Goal: Task Accomplishment & Management: Use online tool/utility

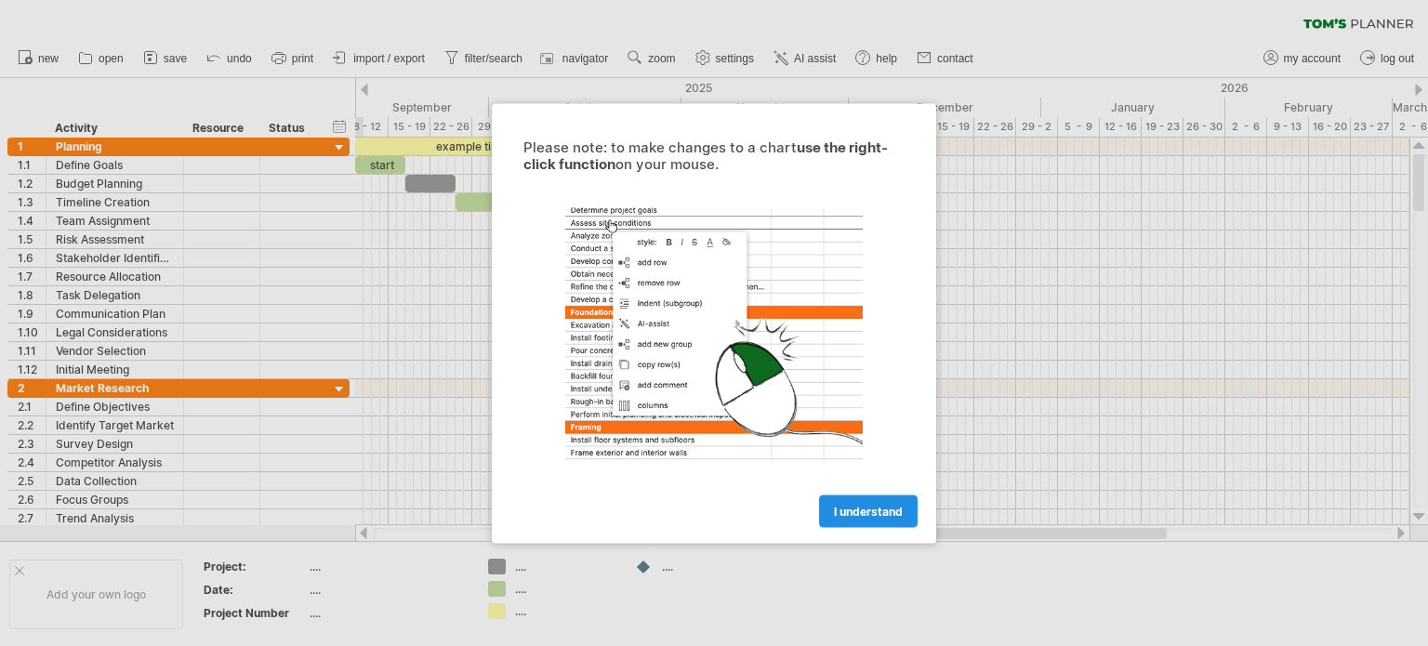
click at [878, 514] on span "I understand" at bounding box center [868, 511] width 69 height 14
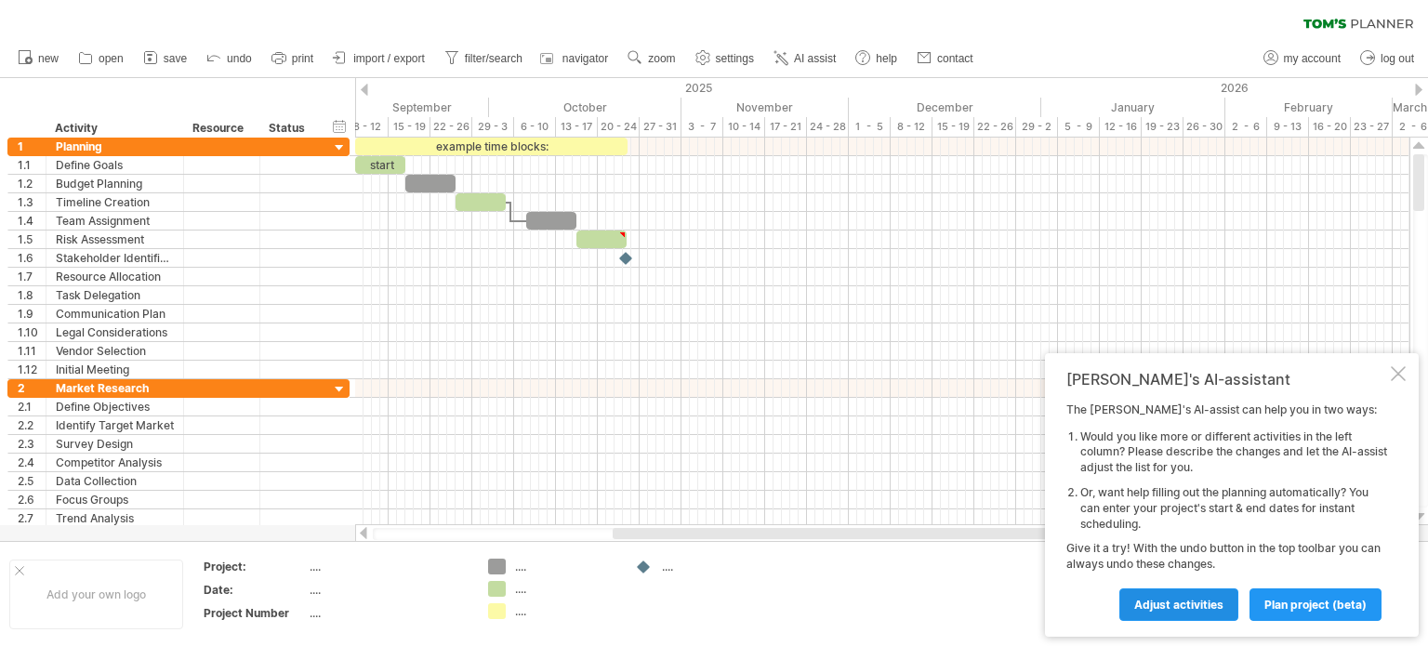
click at [1206, 605] on span "Adjust activities" at bounding box center [1179, 605] width 89 height 14
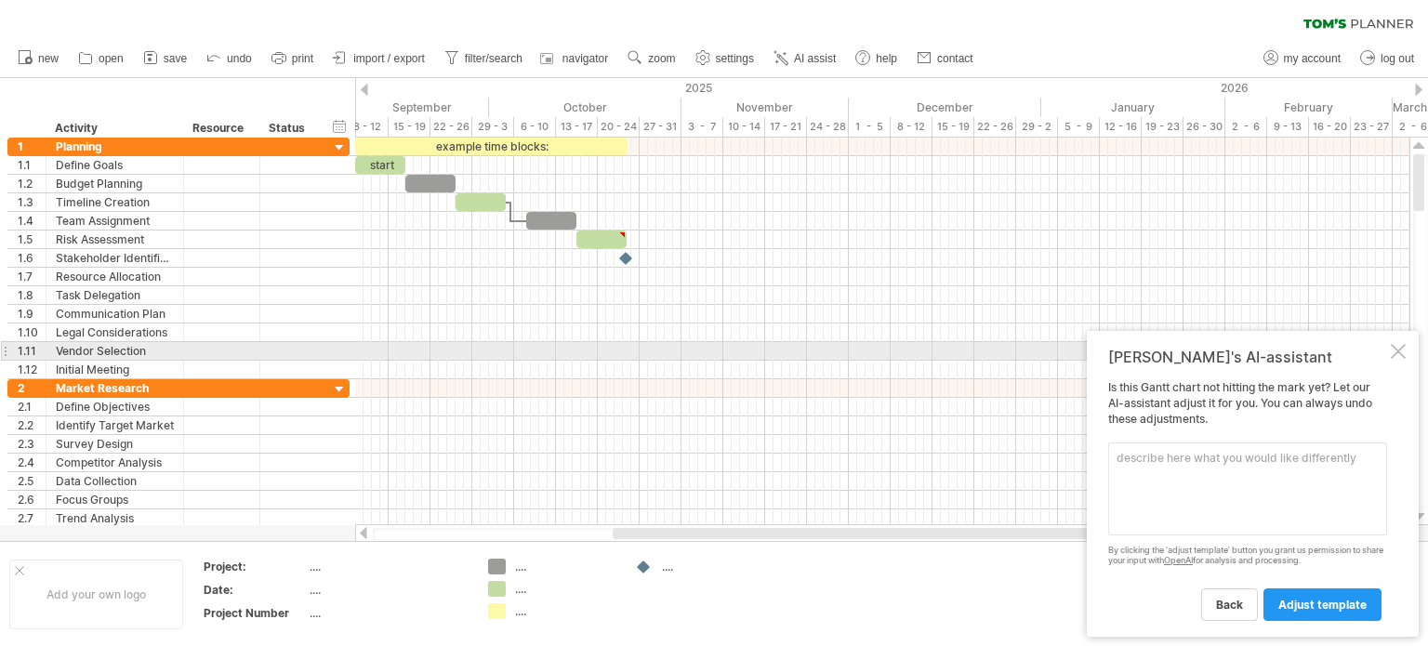
click at [1398, 352] on div at bounding box center [1398, 351] width 15 height 15
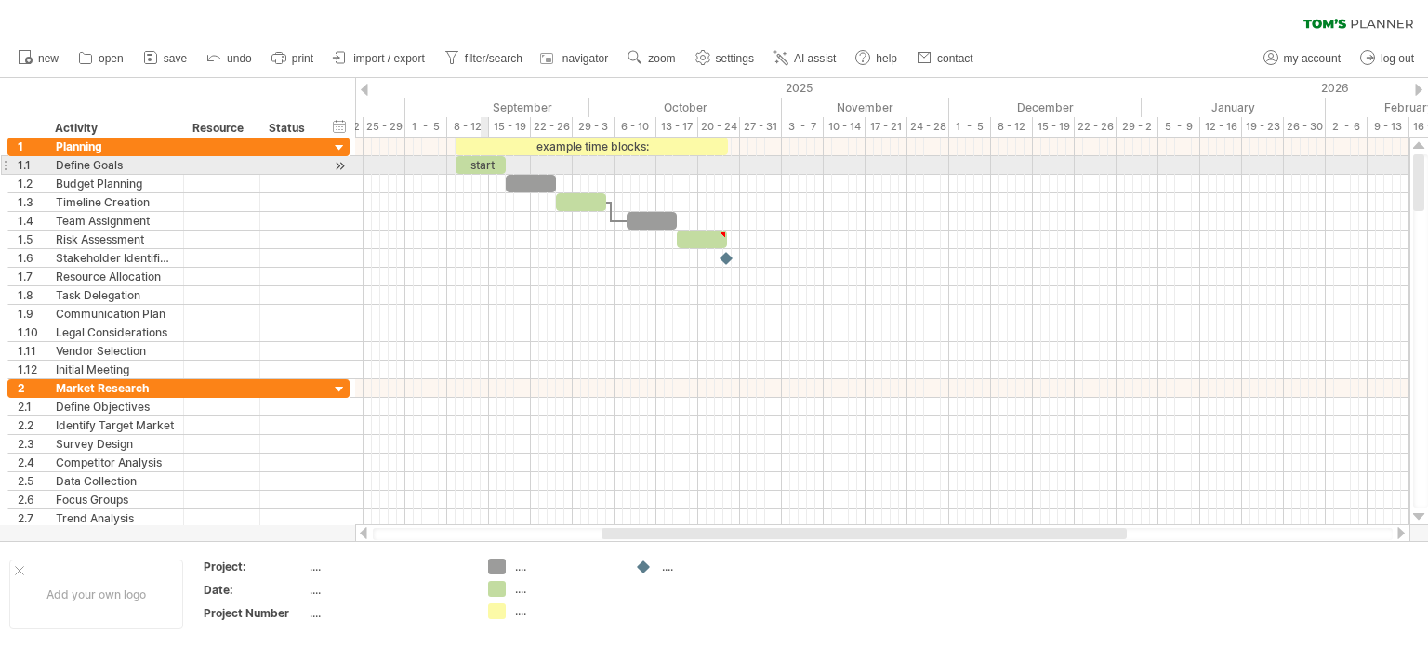
drag, startPoint x: 381, startPoint y: 107, endPoint x: 418, endPoint y: 170, distance: 73.4
click at [445, 168] on div "Trying to reach [DOMAIN_NAME] Connected again... 0% clear filter new 1" at bounding box center [714, 323] width 1428 height 646
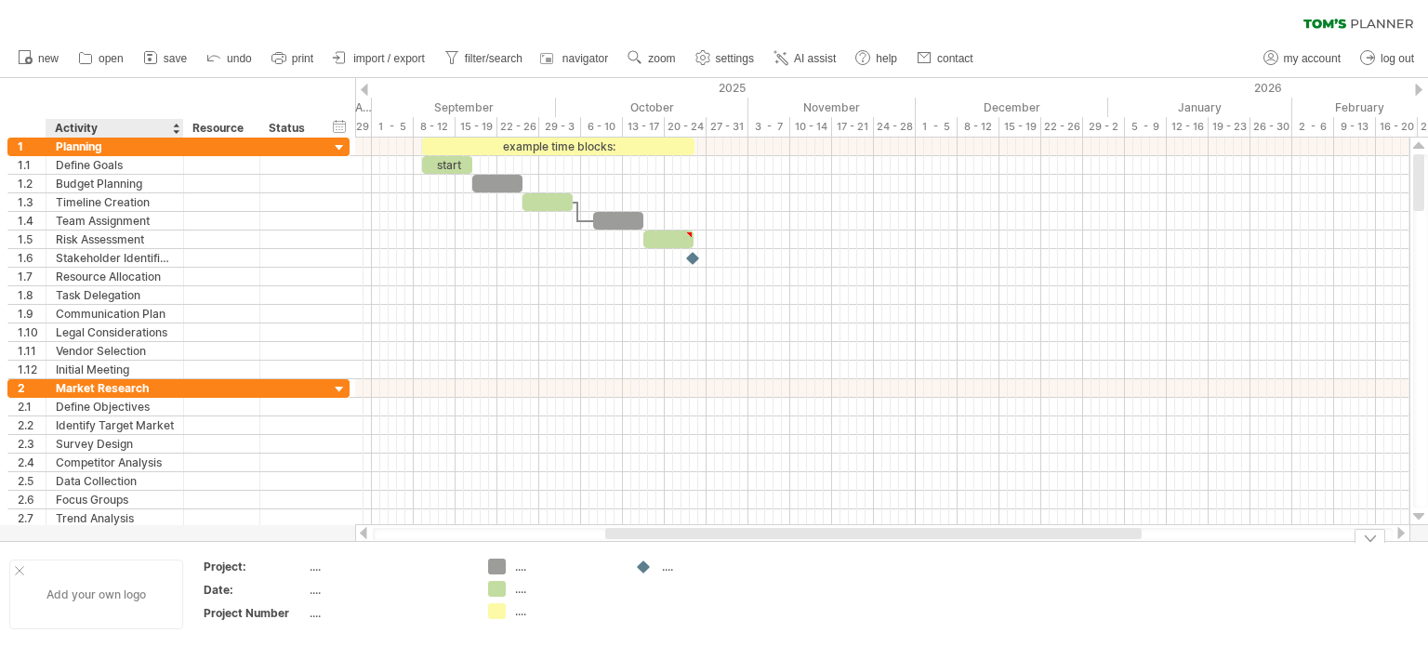
click at [97, 598] on div "Add your own logo" at bounding box center [96, 595] width 174 height 70
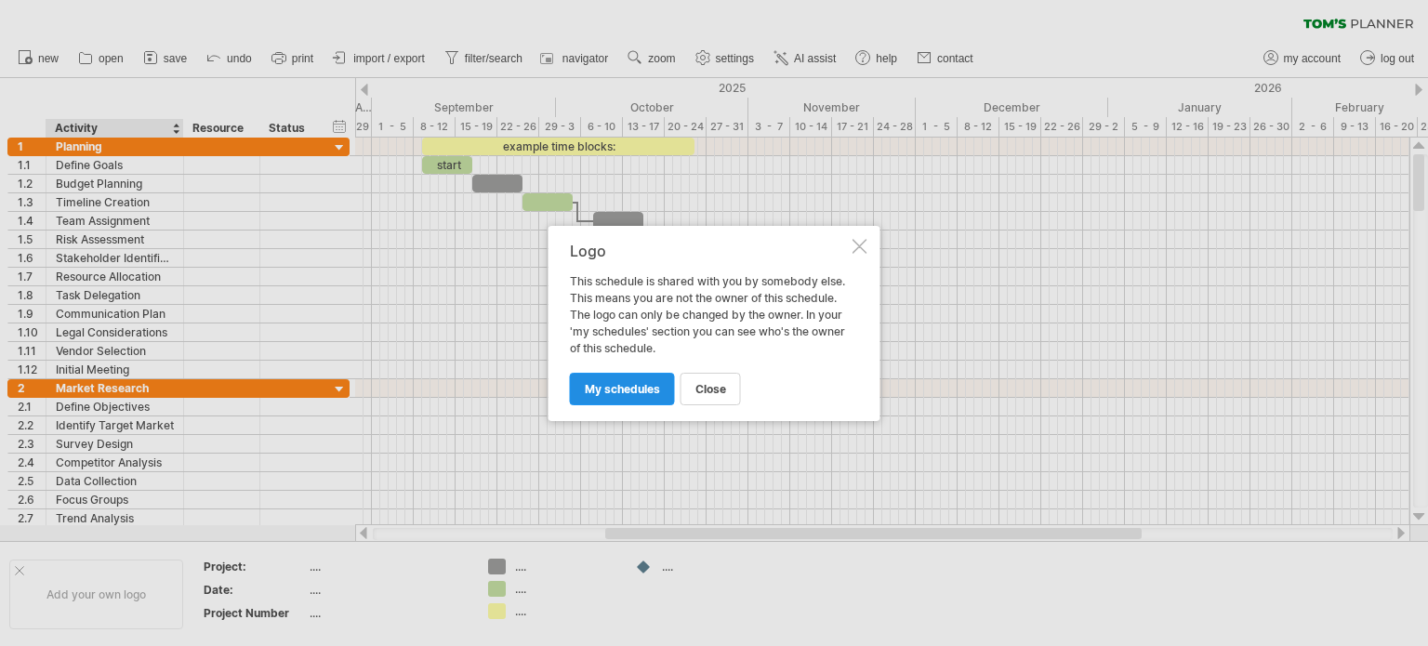
click at [642, 390] on span "my schedules" at bounding box center [622, 389] width 75 height 14
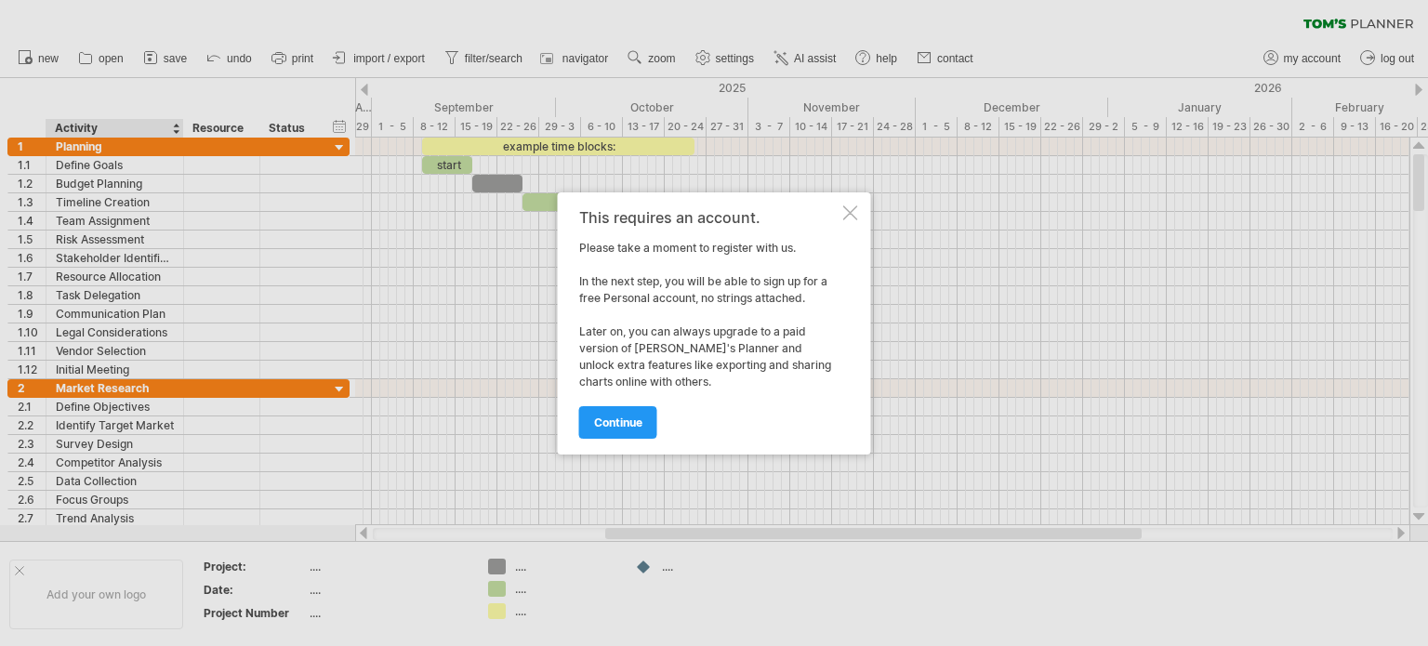
click at [847, 211] on div at bounding box center [851, 213] width 15 height 15
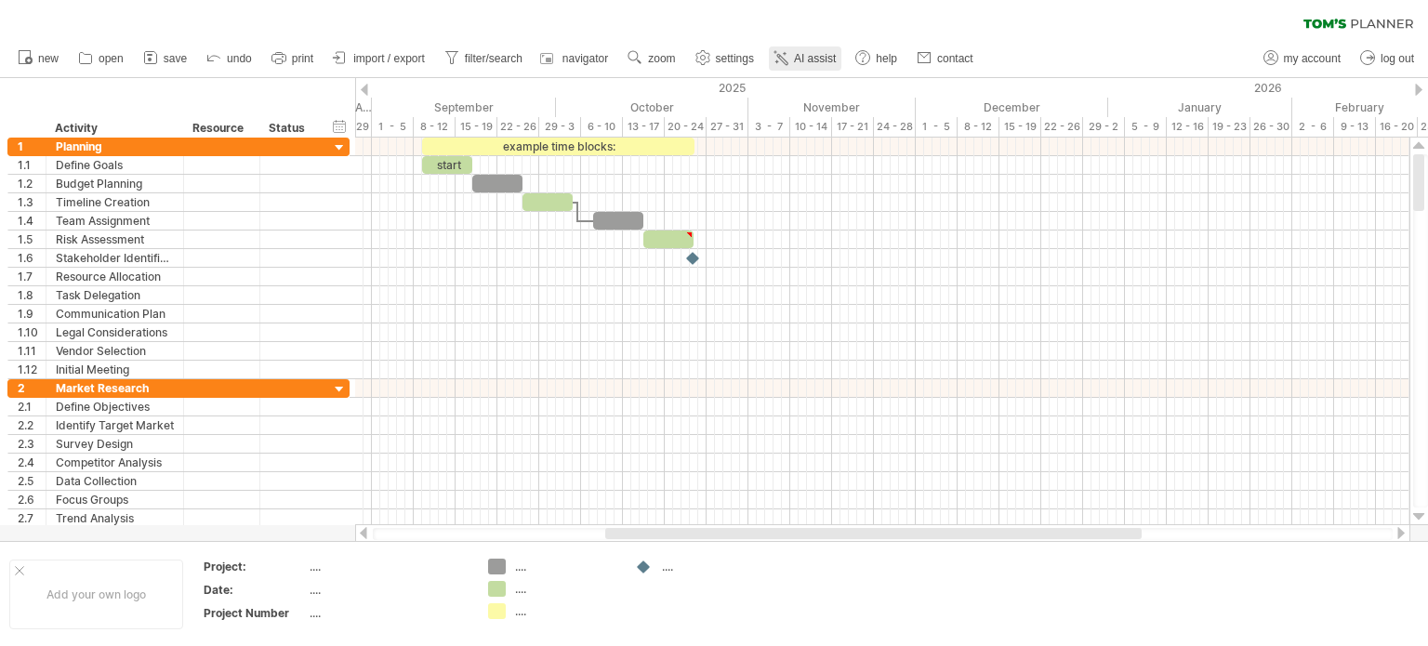
click at [829, 64] on span "AI assist" at bounding box center [815, 58] width 42 height 13
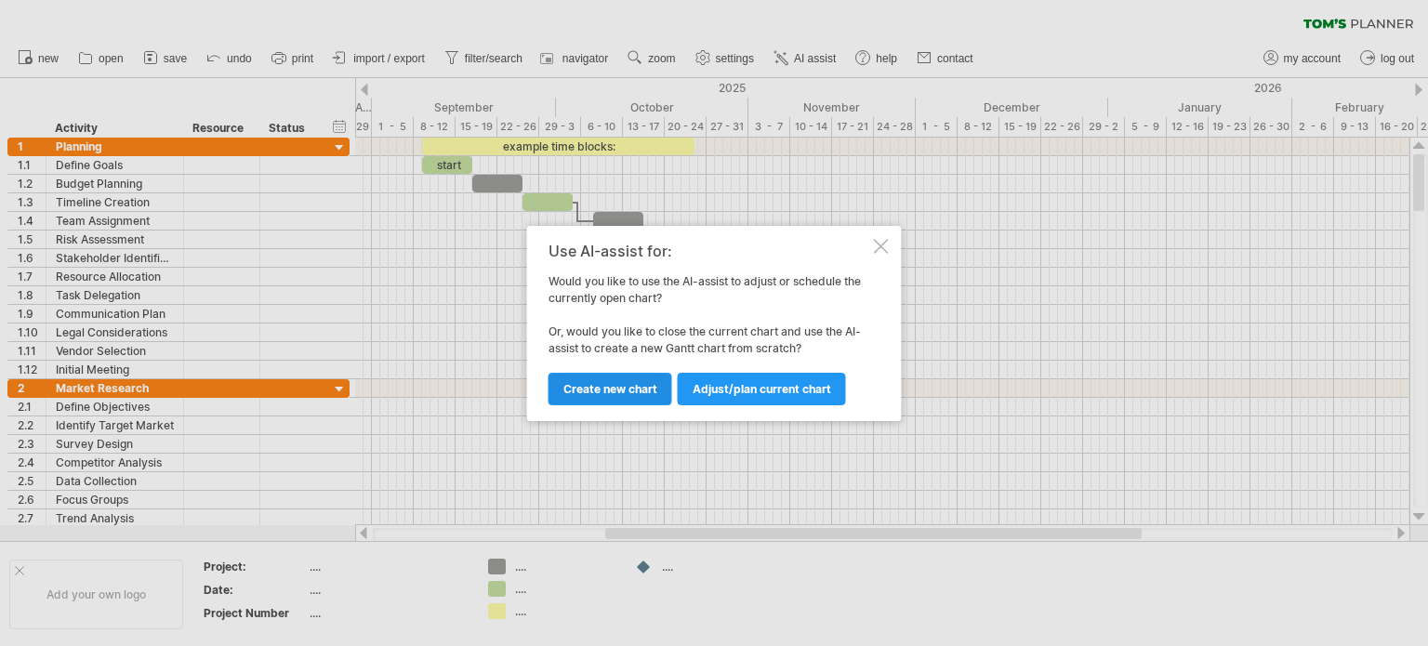
click at [616, 392] on span "Create new chart" at bounding box center [611, 389] width 94 height 14
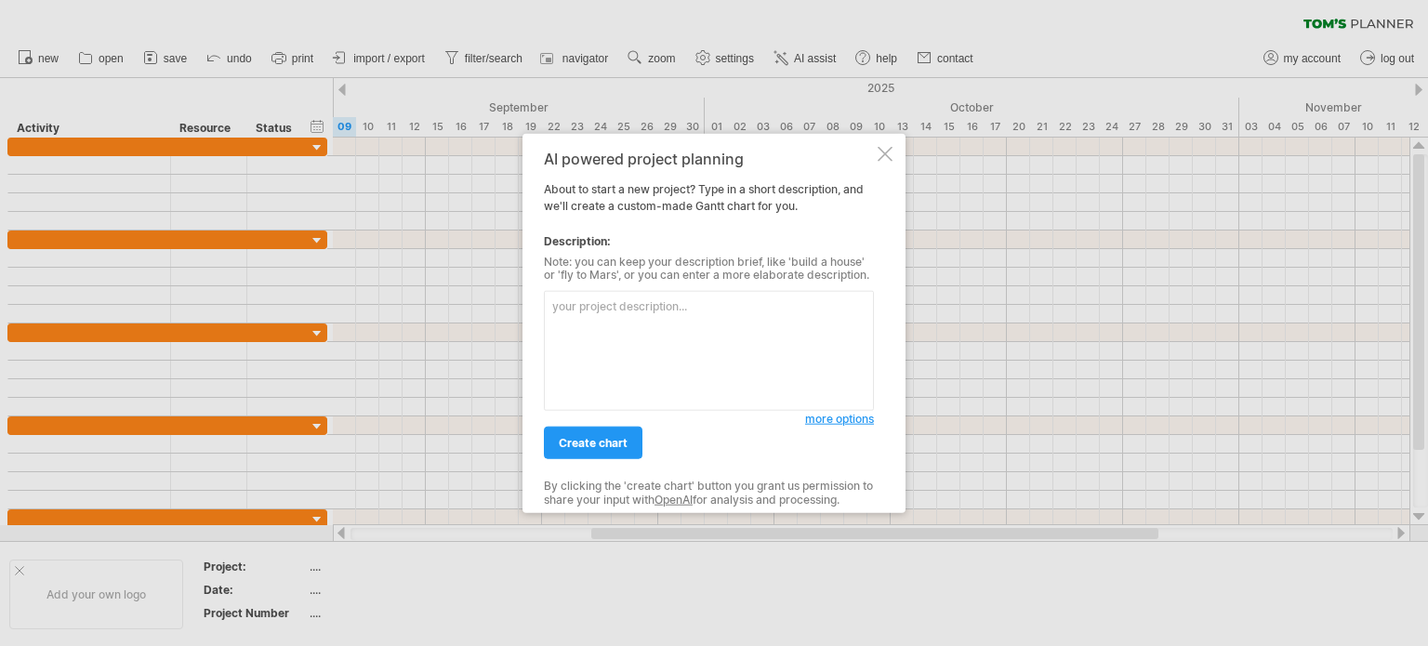
click at [602, 362] on textarea at bounding box center [709, 351] width 330 height 120
click at [729, 308] on textarea "Launch of a men's fashion brand, where i do all the pattern makeing, sewing, cr…" at bounding box center [709, 351] width 330 height 120
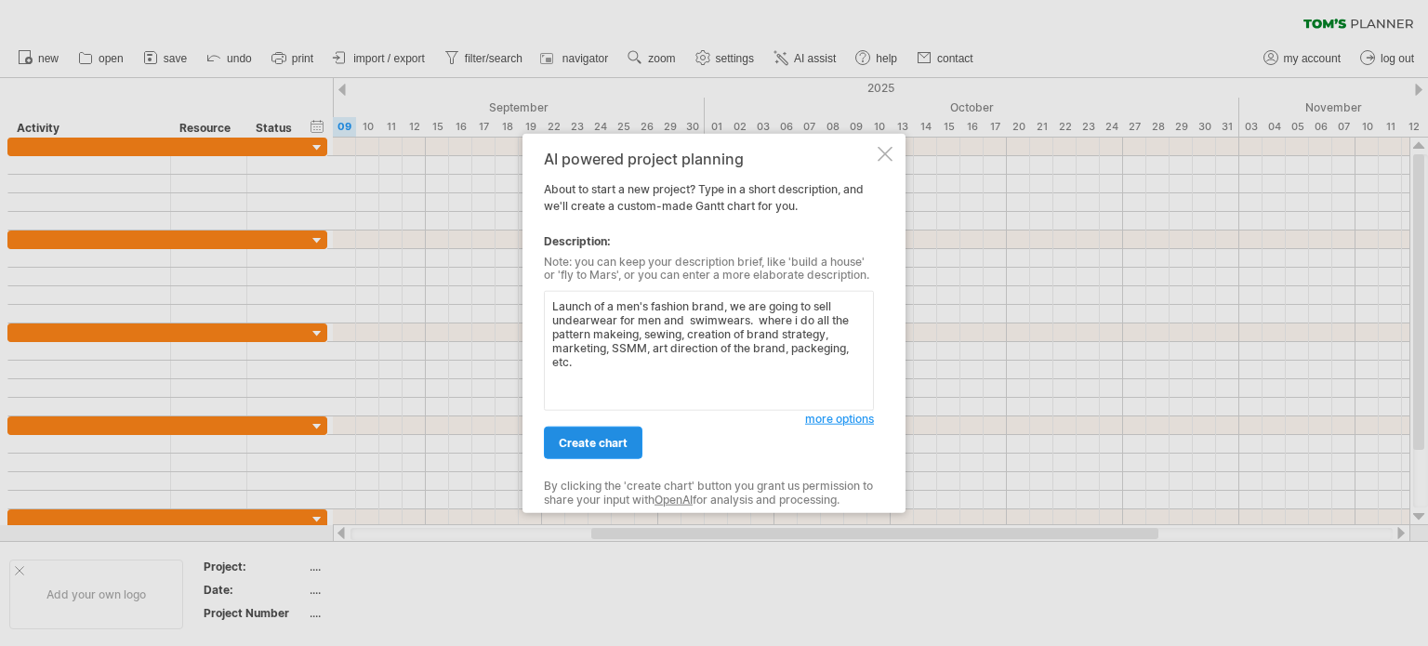
type textarea "Launch of a men's fashion brand, we are going to sell undearwear for men and sw…"
click at [614, 445] on span "create chart" at bounding box center [593, 443] width 69 height 14
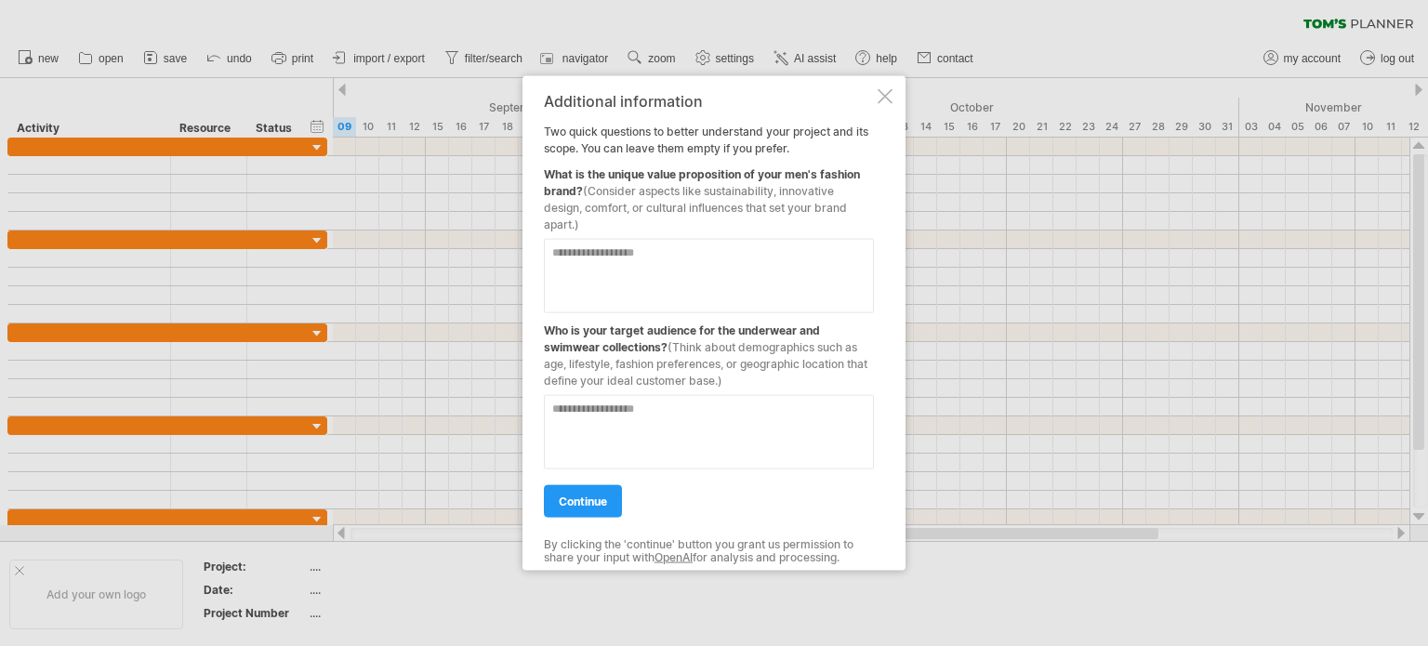
click at [637, 266] on textarea at bounding box center [709, 275] width 330 height 74
drag, startPoint x: 604, startPoint y: 218, endPoint x: 697, endPoint y: 219, distance: 92.1
click at [697, 219] on span "(Consider aspects like sustainability, innovative design, comfort, or cultural …" at bounding box center [695, 206] width 303 height 47
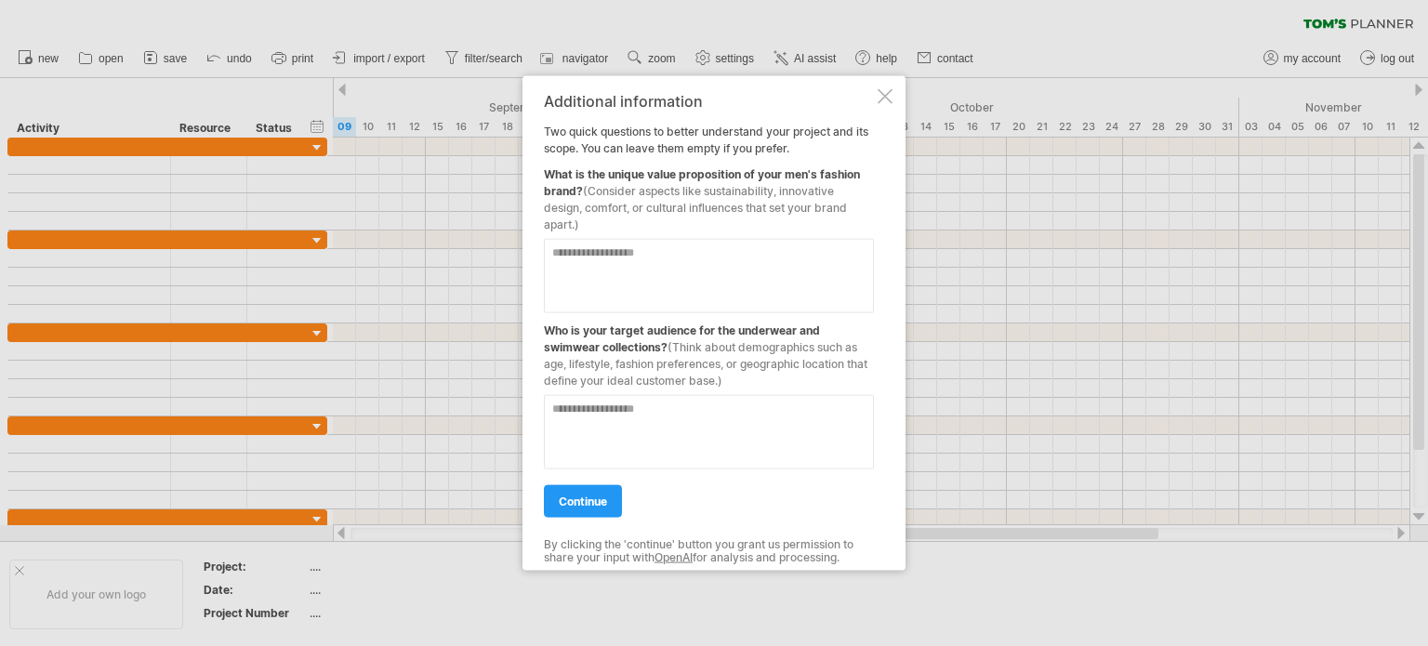
click at [697, 219] on span "(Consider aspects like sustainability, innovative design, comfort, or cultural …" at bounding box center [695, 206] width 303 height 47
click at [659, 257] on textarea at bounding box center [709, 275] width 330 height 74
type textarea "**********"
click at [683, 412] on textarea at bounding box center [709, 431] width 330 height 74
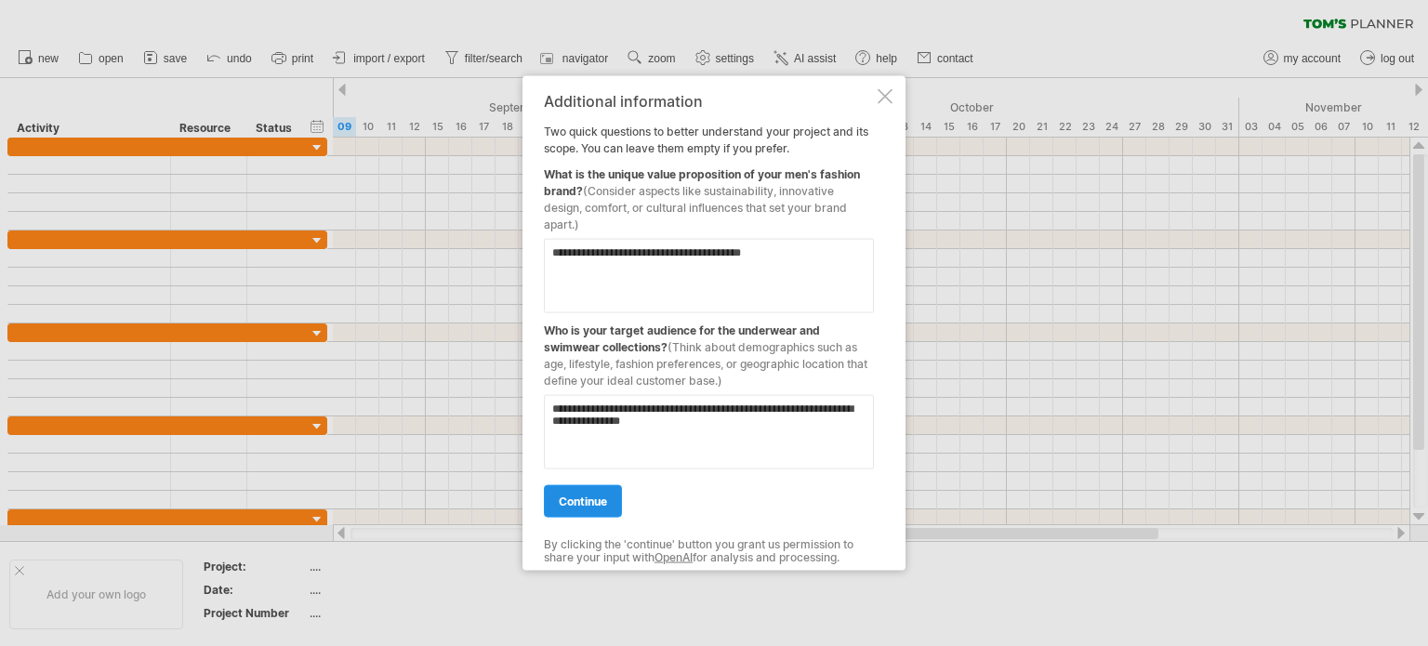
type textarea "**********"
click at [573, 496] on span "continue" at bounding box center [583, 501] width 48 height 14
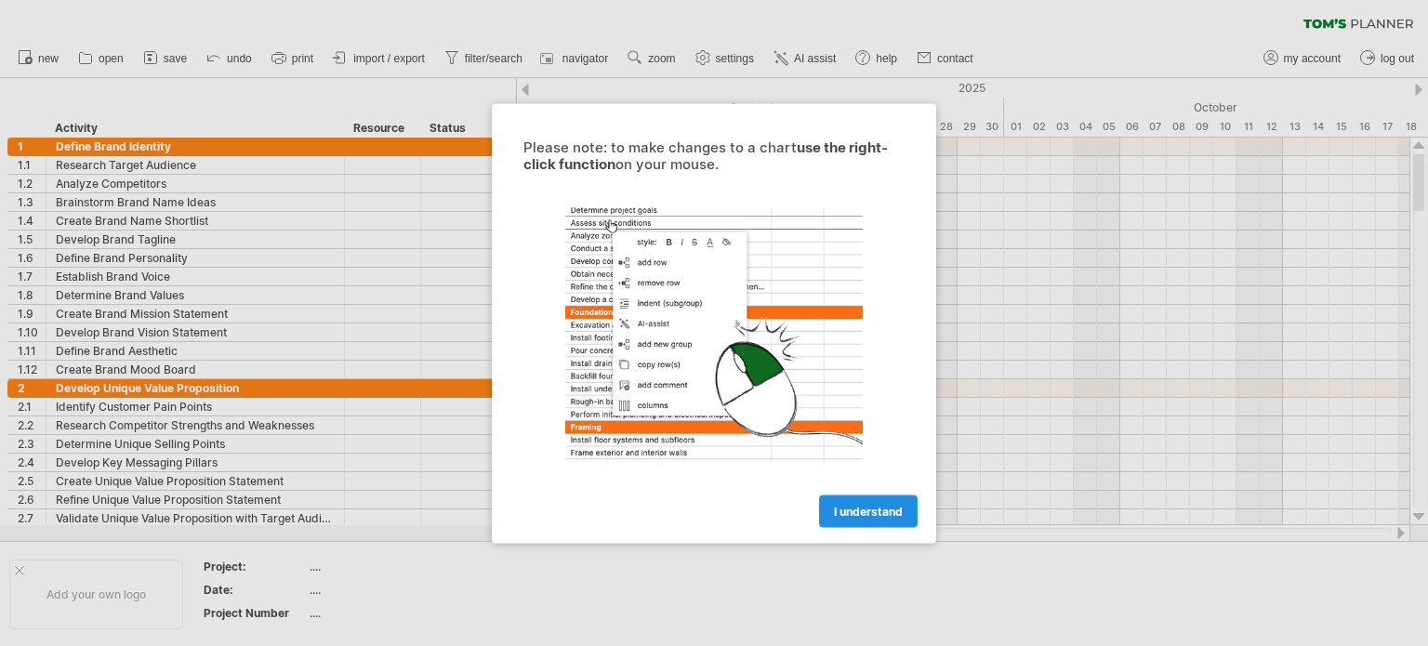
click at [877, 508] on span "I understand" at bounding box center [868, 511] width 69 height 14
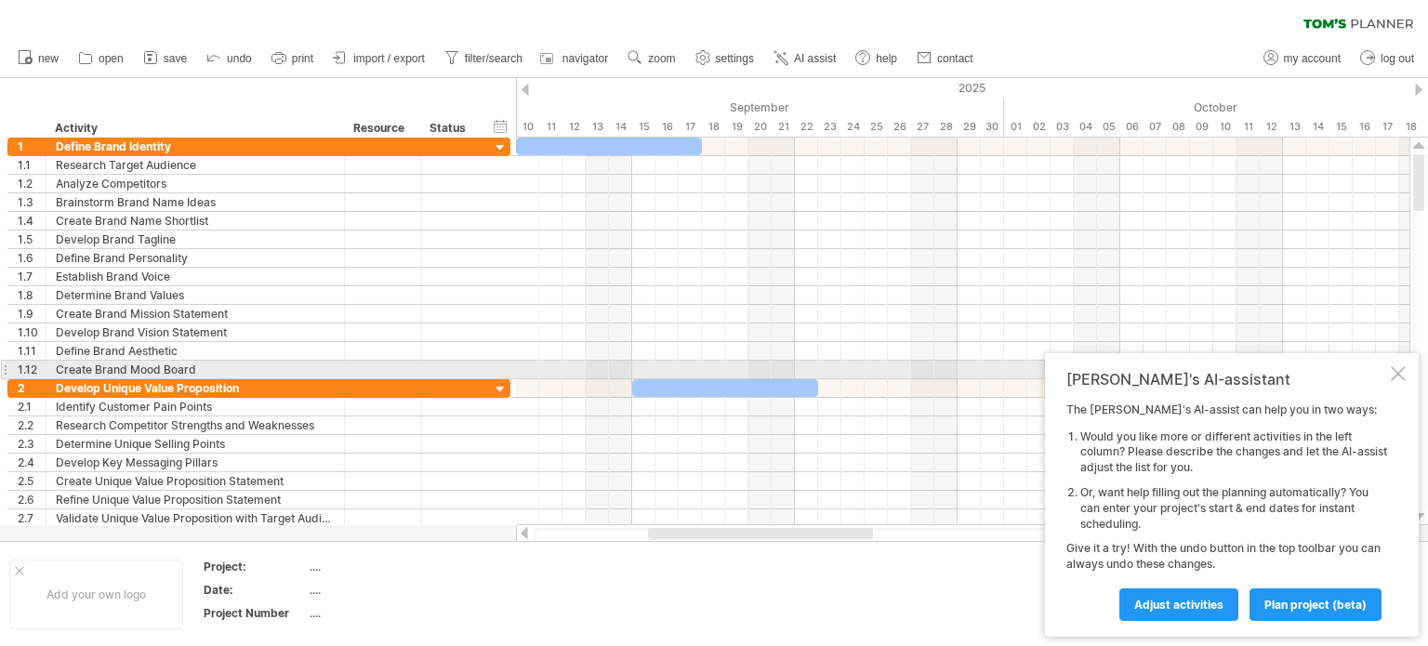
click at [1395, 376] on div at bounding box center [1398, 373] width 15 height 15
